Goal: Find specific page/section: Find specific page/section

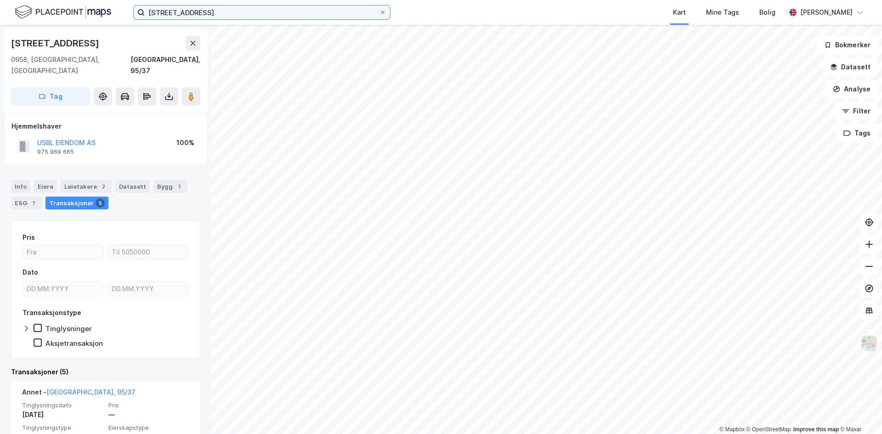
click at [362, 11] on input "[STREET_ADDRESS]" at bounding box center [262, 13] width 234 height 14
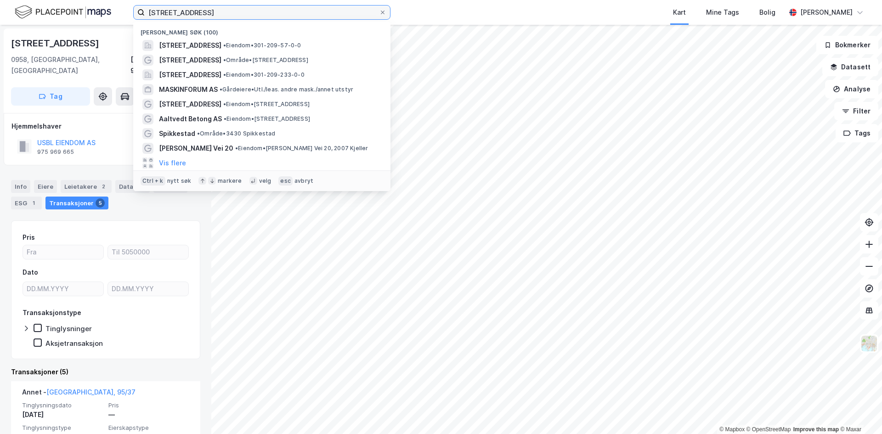
click at [362, 11] on input "[STREET_ADDRESS]" at bounding box center [262, 13] width 234 height 14
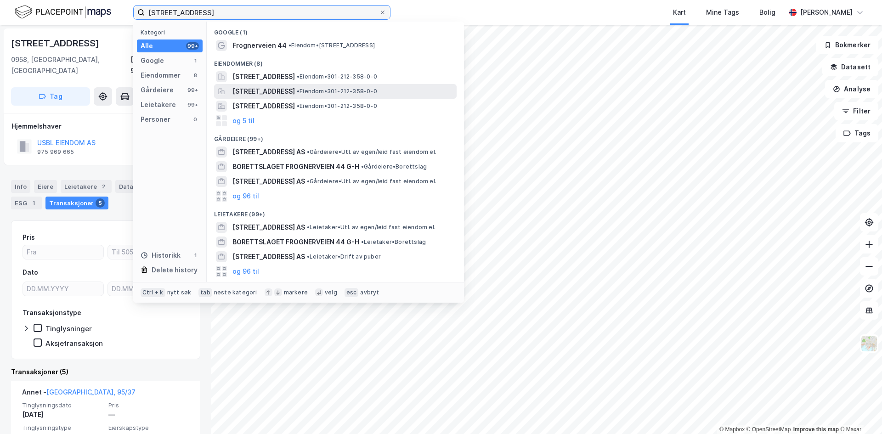
type input "[STREET_ADDRESS]"
click at [274, 84] on div "[STREET_ADDRESS] • Eiendom • 301-212-358-0-0" at bounding box center [335, 91] width 242 height 15
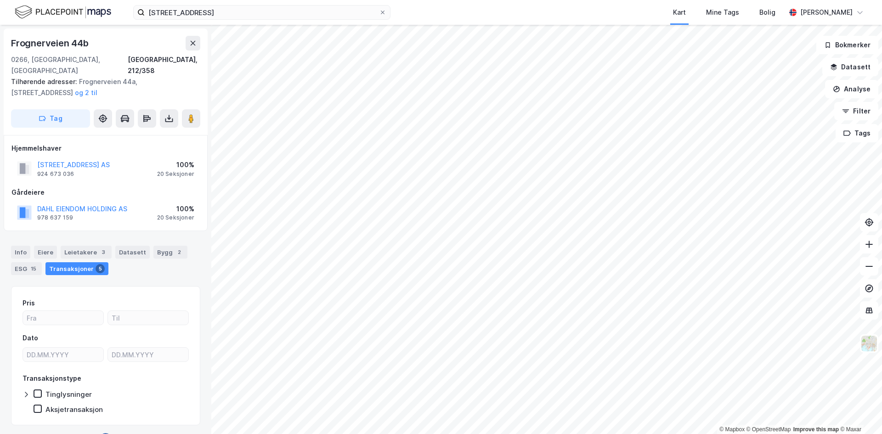
scroll to position [1, 0]
